Goal: Check status

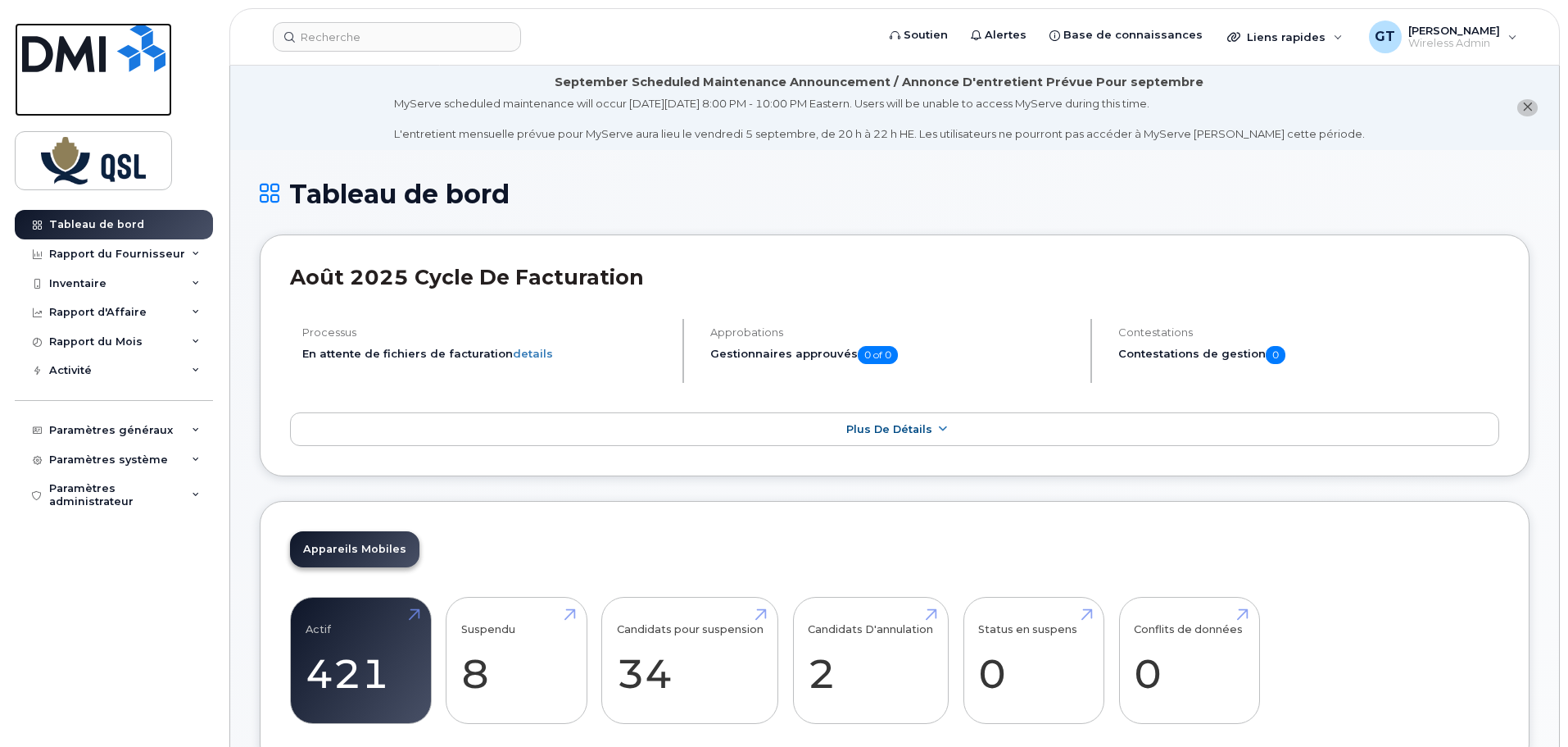
click at [90, 56] on img at bounding box center [94, 47] width 144 height 49
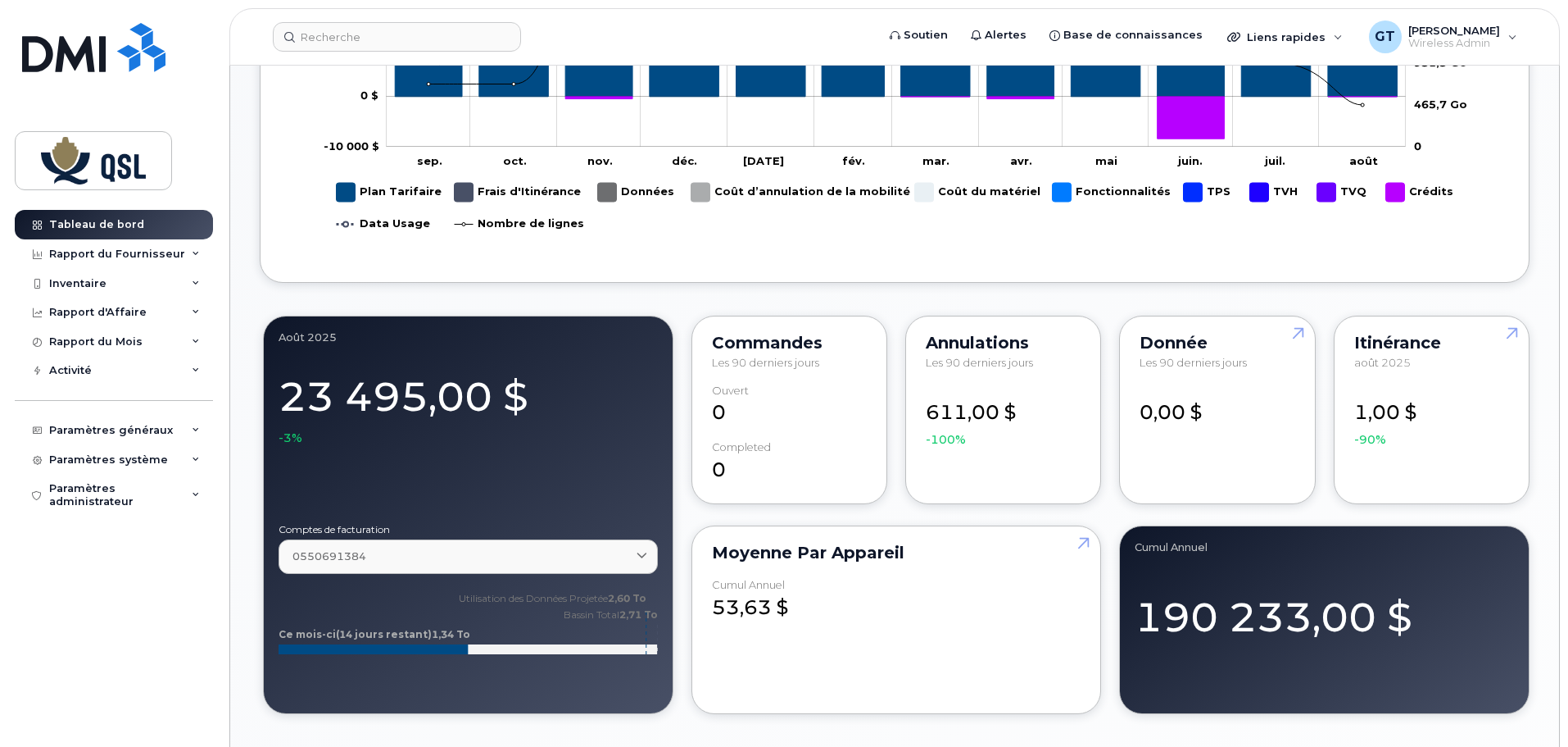
scroll to position [1010, 0]
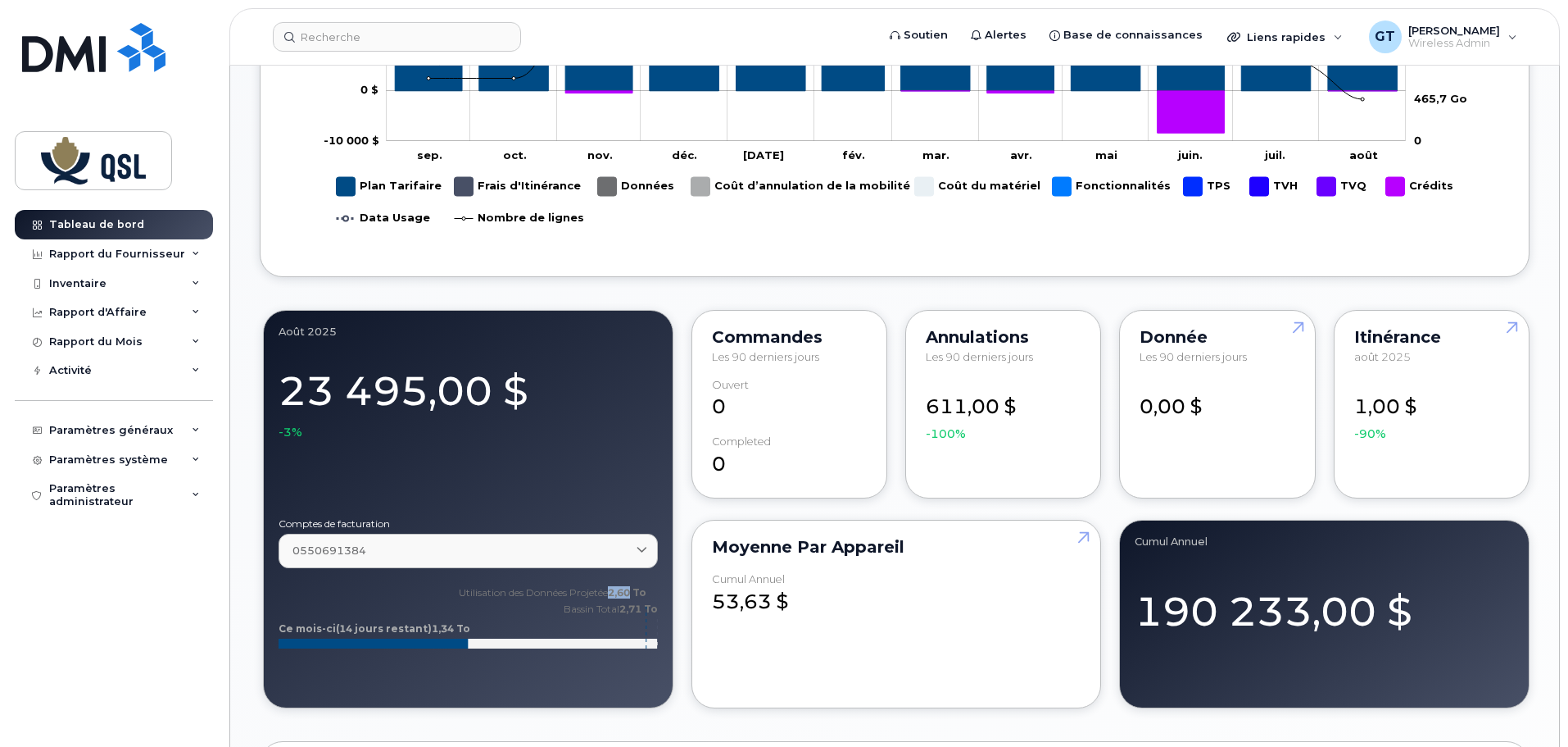
drag, startPoint x: 632, startPoint y: 593, endPoint x: 607, endPoint y: 592, distance: 25.0
click at [607, 592] on text "Utilisation des Données Projetée 2,60 To" at bounding box center [552, 591] width 188 height 12
click at [546, 677] on div "août 2025 23 495,00 $ -3% Comptes de facturation 0550691384 0550691384 Qsl Inte…" at bounding box center [469, 508] width 411 height 399
drag, startPoint x: 658, startPoint y: 607, endPoint x: 444, endPoint y: 589, distance: 214.8
click at [444, 589] on div "août 2025 23 495,00 $ -3% Comptes de facturation 0550691384 0550691384 Qsl Inte…" at bounding box center [469, 508] width 411 height 399
